Goal: Information Seeking & Learning: Learn about a topic

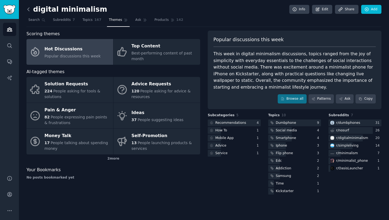
click at [28, 8] on icon at bounding box center [29, 9] width 6 height 6
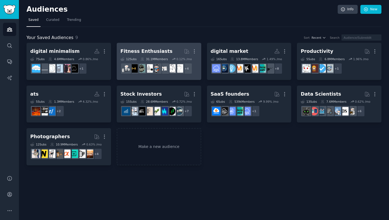
click at [130, 49] on div "Fitness Enthusiasts" at bounding box center [147, 51] width 52 height 7
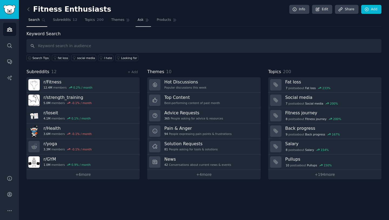
click at [138, 20] on span "Ask" at bounding box center [141, 20] width 6 height 5
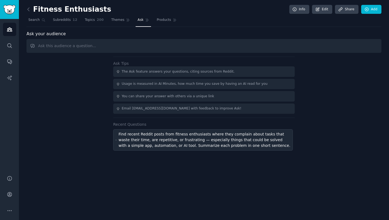
click at [165, 150] on div "Find recent Reddit posts from fitness enthusiasts where they complain about tas…" at bounding box center [203, 139] width 180 height 21
type input "Find recent Reddit posts from fitness enthusiasts where they complain about tas…"
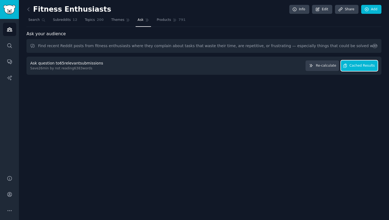
click at [354, 66] on span "Cached Results" at bounding box center [362, 65] width 25 height 5
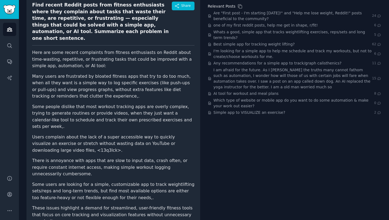
scroll to position [66, 0]
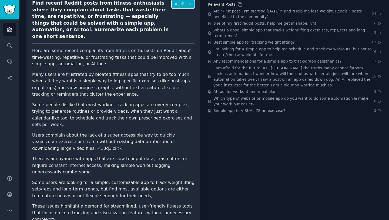
click at [182, 6] on span "Share" at bounding box center [185, 4] width 9 height 5
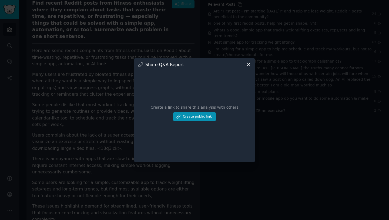
click at [248, 66] on icon at bounding box center [249, 65] width 6 height 6
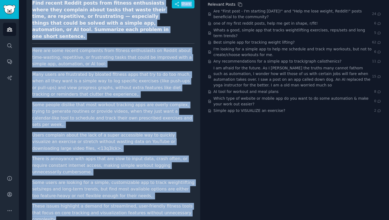
drag, startPoint x: 32, startPoint y: 1, endPoint x: 195, endPoint y: 200, distance: 256.7
click at [195, 200] on div "Find recent Reddit posts from fitness enthusiasts where they complain about tas…" at bounding box center [114, 113] width 174 height 238
copy div "Lore ipsumd Sitame conse adip elitsed doeiusmodte incid utla etdolore magna ali…"
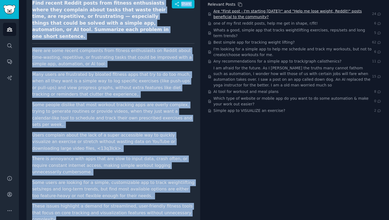
scroll to position [0, 0]
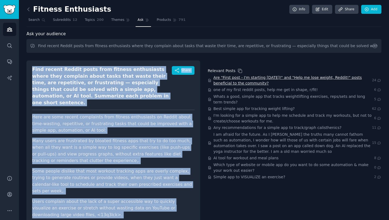
click at [254, 77] on span "Are "First post - I'm starting [DATE]!" and "Help me lose weight, Reddit!" post…" at bounding box center [293, 80] width 159 height 11
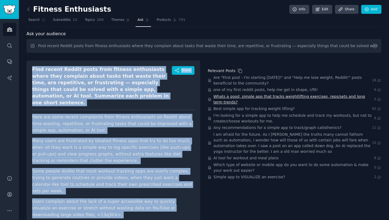
click at [233, 96] on span "Whats a good, simple app that tracks weightlifting exercises, reps/sets and lon…" at bounding box center [294, 99] width 161 height 11
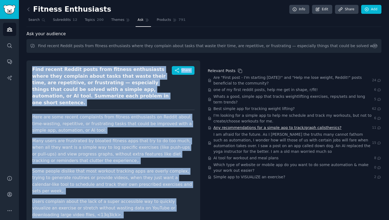
click at [229, 128] on span "Any recommendations for a simple app to track/graph calisthenics?" at bounding box center [278, 128] width 128 height 6
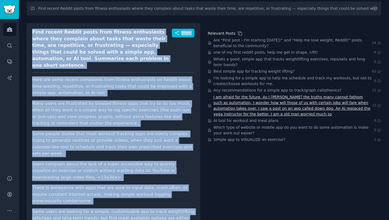
scroll to position [66, 0]
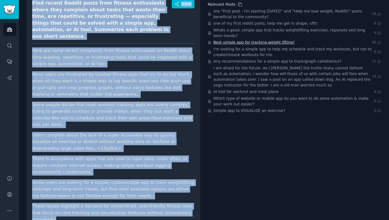
click at [231, 44] on span "Best simple app for tracking weight lifting?" at bounding box center [254, 42] width 81 height 6
click at [8, 5] on img "Sidebar" at bounding box center [9, 9] width 12 height 9
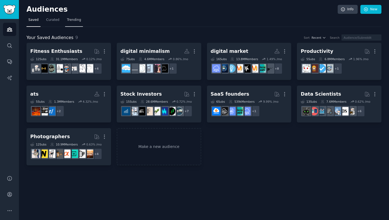
click at [69, 19] on span "Trending" at bounding box center [74, 20] width 14 height 5
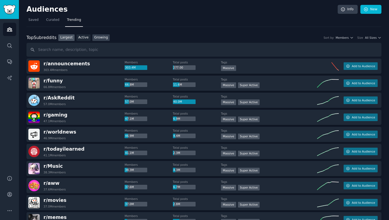
click at [93, 37] on link "Growing" at bounding box center [101, 37] width 18 height 7
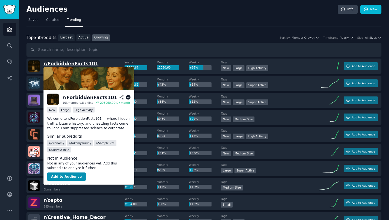
click at [74, 63] on span "r/ ForbiddenFacts101" at bounding box center [71, 63] width 55 height 5
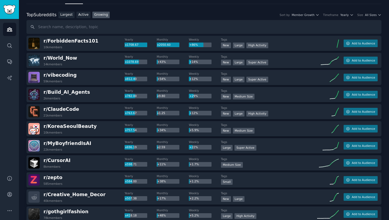
scroll to position [24, 0]
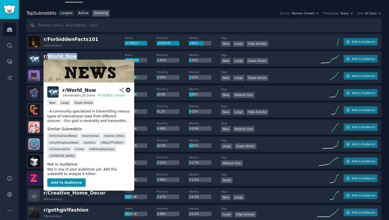
click at [64, 57] on span "r/ World_Now" at bounding box center [61, 56] width 34 height 5
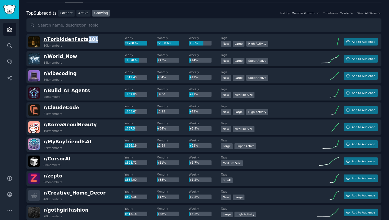
drag, startPoint x: 90, startPoint y: 39, endPoint x: 81, endPoint y: 39, distance: 8.7
click at [81, 39] on div "r/ ForbiddenFacts101 10k members" at bounding box center [76, 41] width 96 height 11
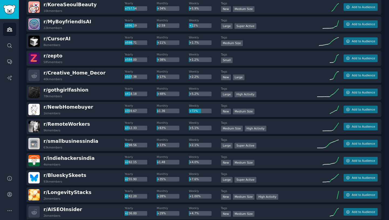
scroll to position [0, 0]
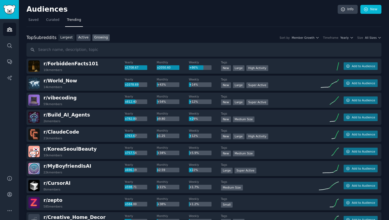
click at [86, 38] on link "Active" at bounding box center [84, 37] width 14 height 7
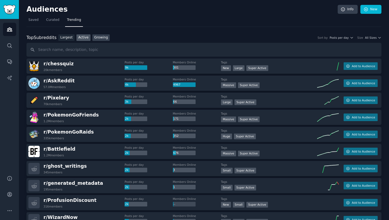
click at [97, 37] on link "Growing" at bounding box center [101, 37] width 18 height 7
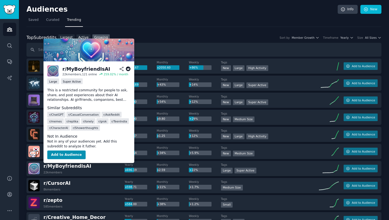
click at [128, 69] on icon at bounding box center [128, 69] width 5 height 5
